Goal: Task Accomplishment & Management: Manage account settings

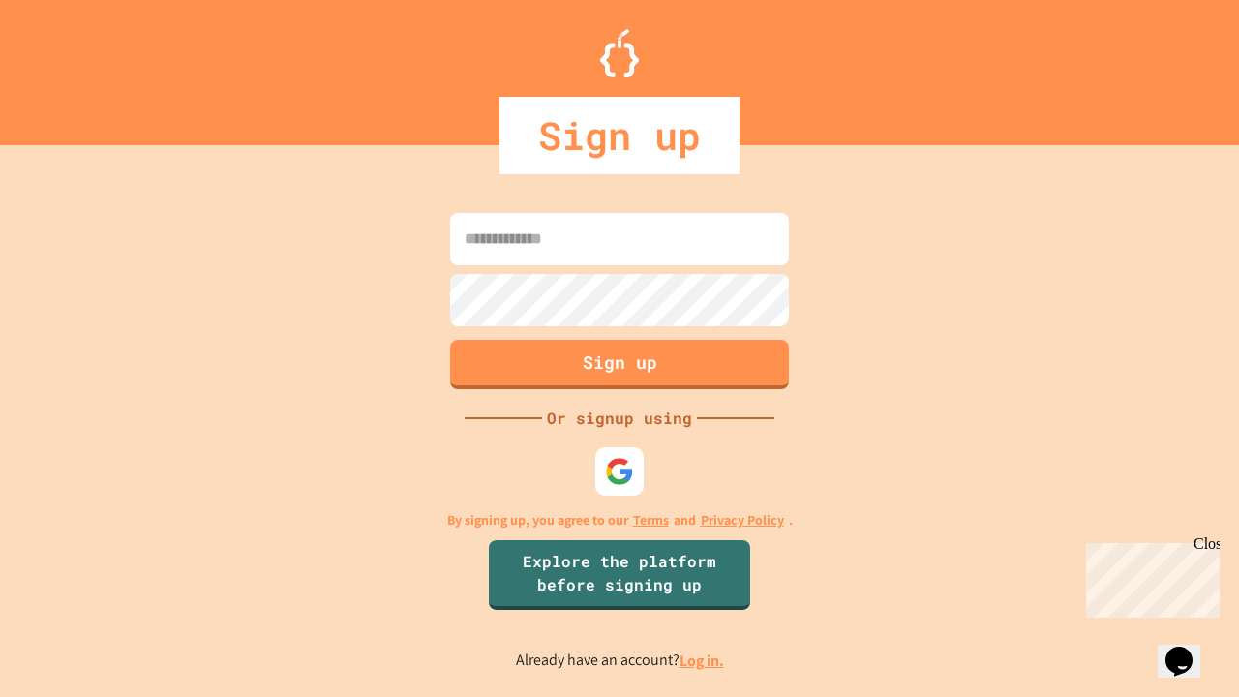
click at [703, 660] on link "Log in." at bounding box center [701, 660] width 45 height 20
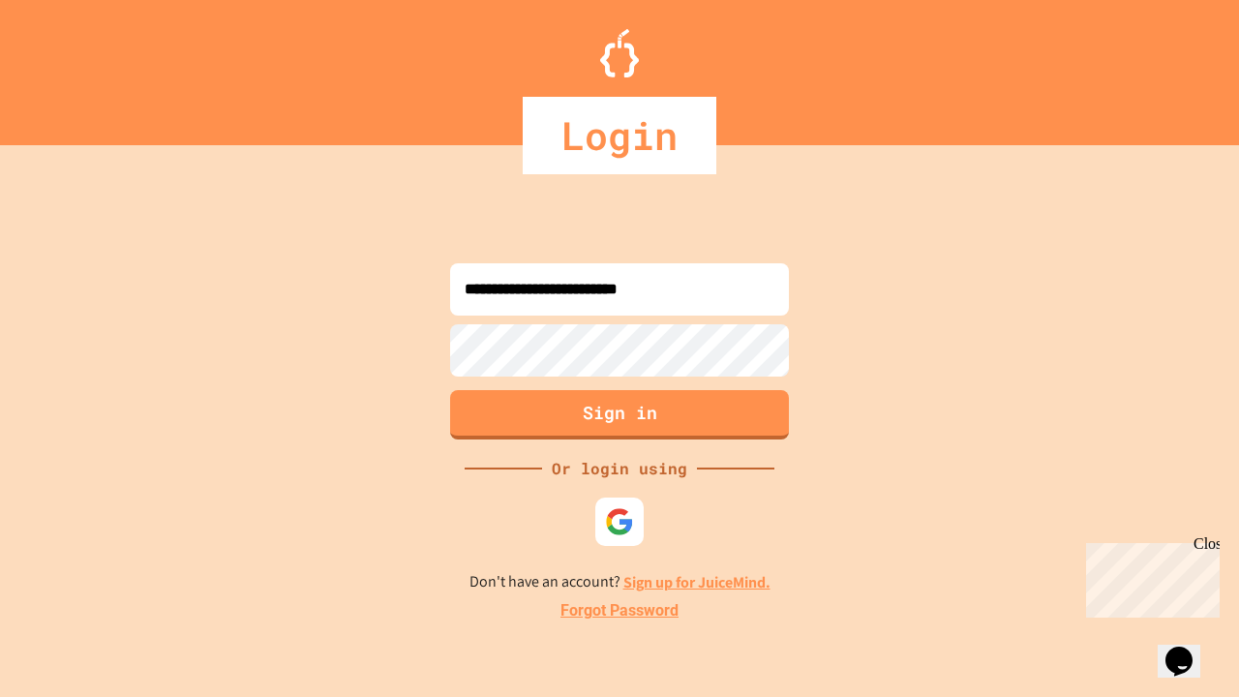
type input "**********"
